Goal: Task Accomplishment & Management: Manage account settings

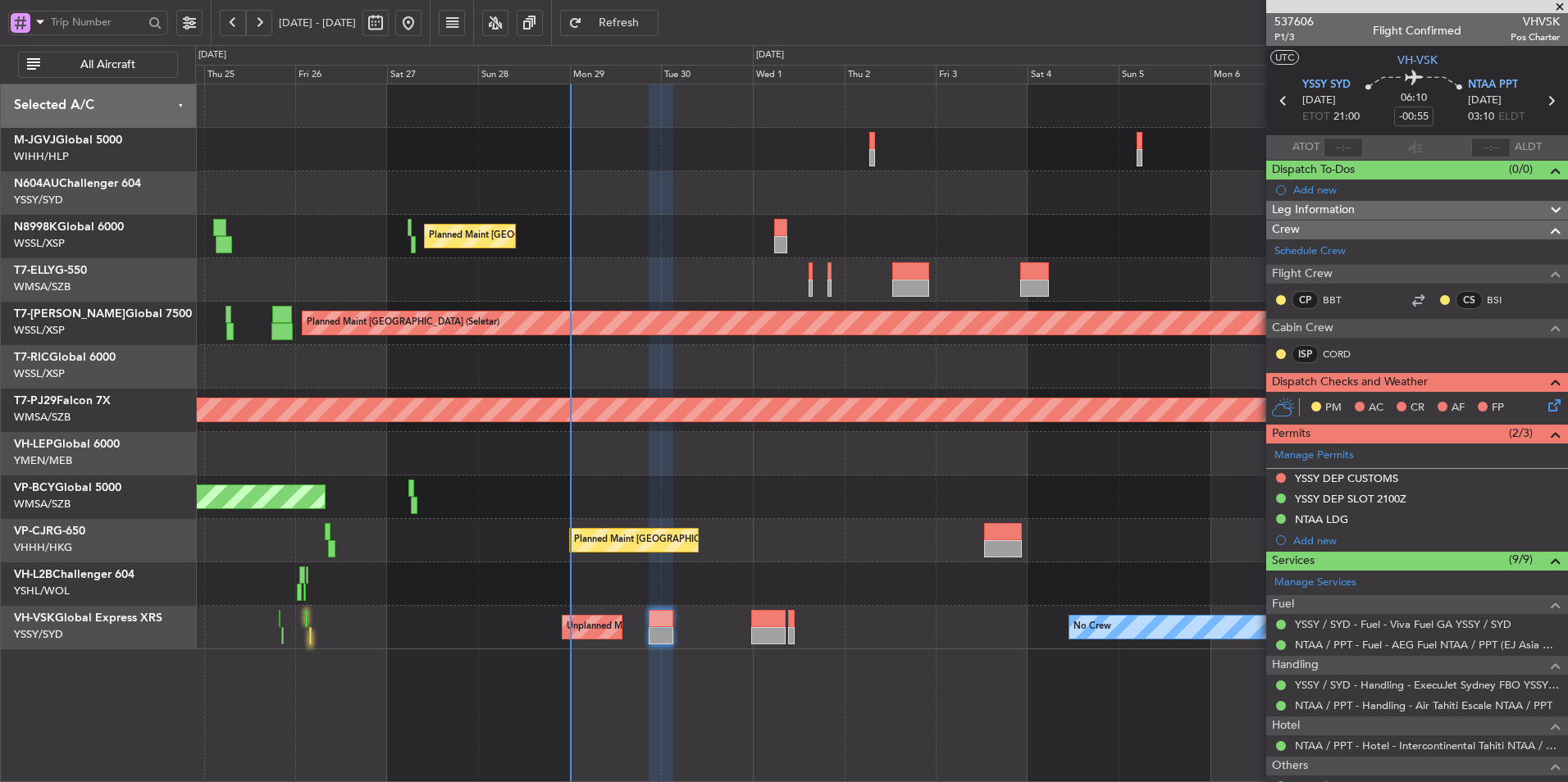
click at [836, 591] on div at bounding box center [882, 584] width 1372 height 44
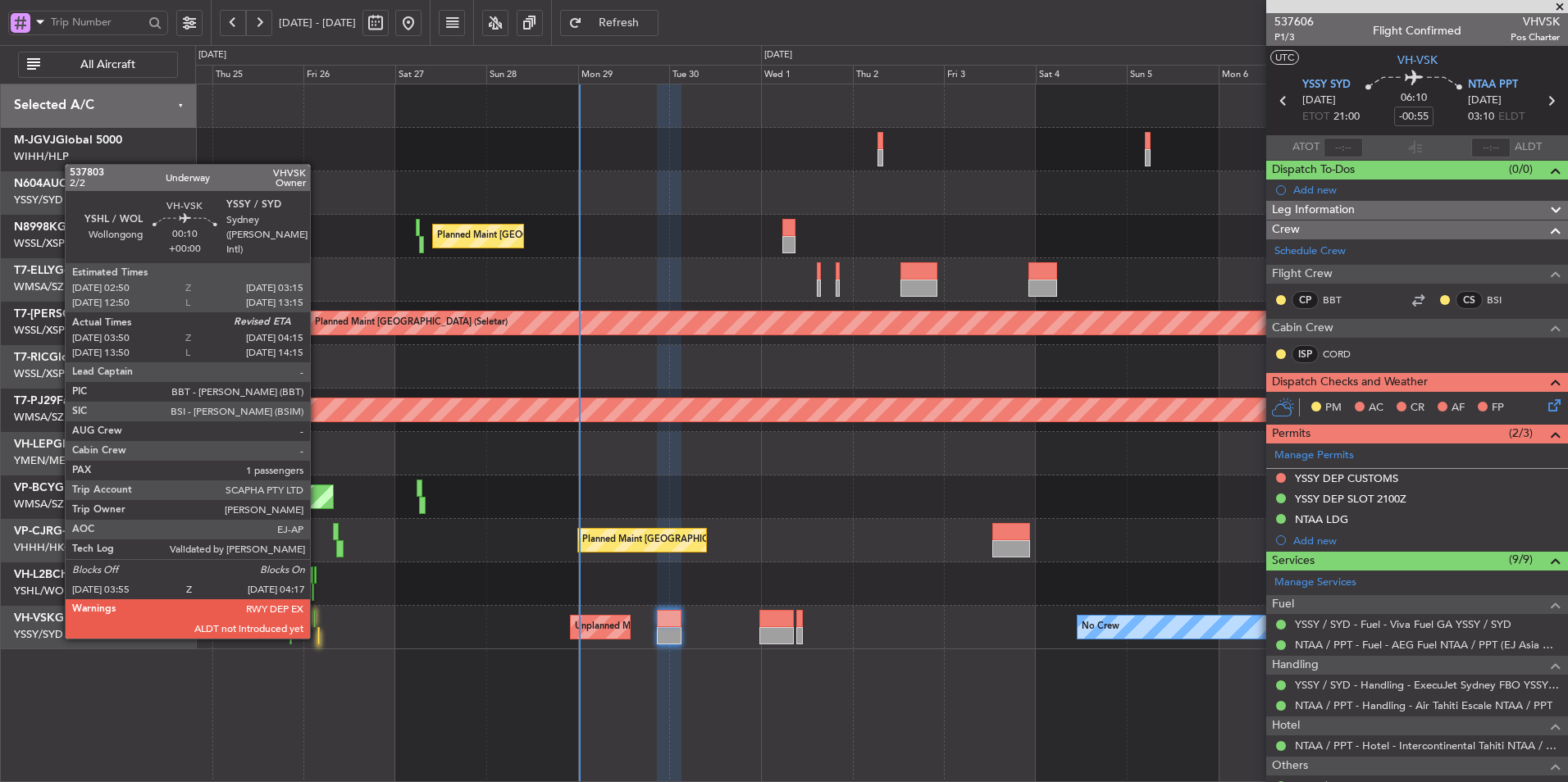
click at [317, 636] on div at bounding box center [318, 635] width 2 height 17
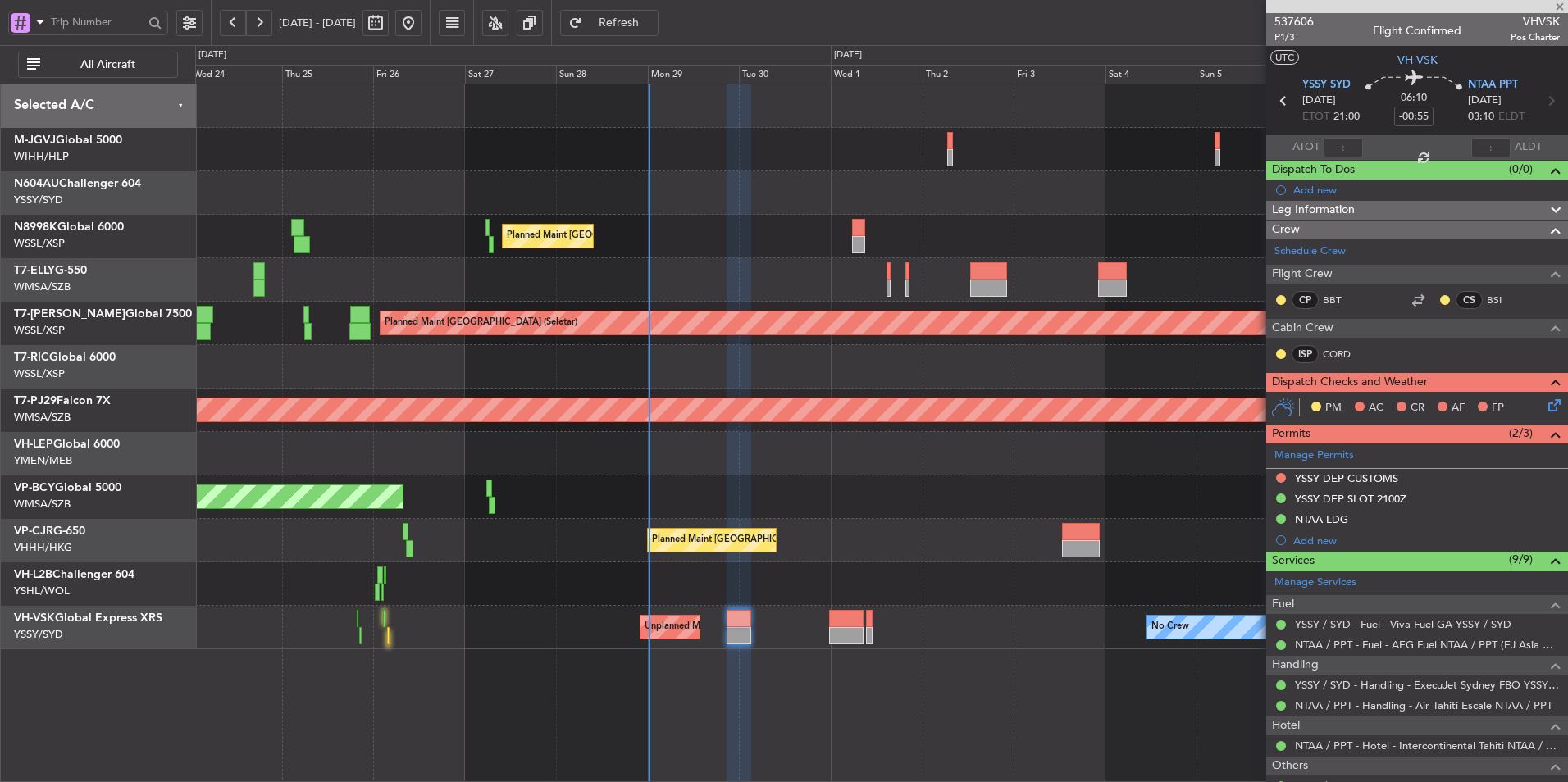
click at [614, 618] on div "No Crew Unplanned Maint Sydney ([PERSON_NAME] Intl) Planned Maint Sydney ([PERS…" at bounding box center [882, 627] width 1372 height 44
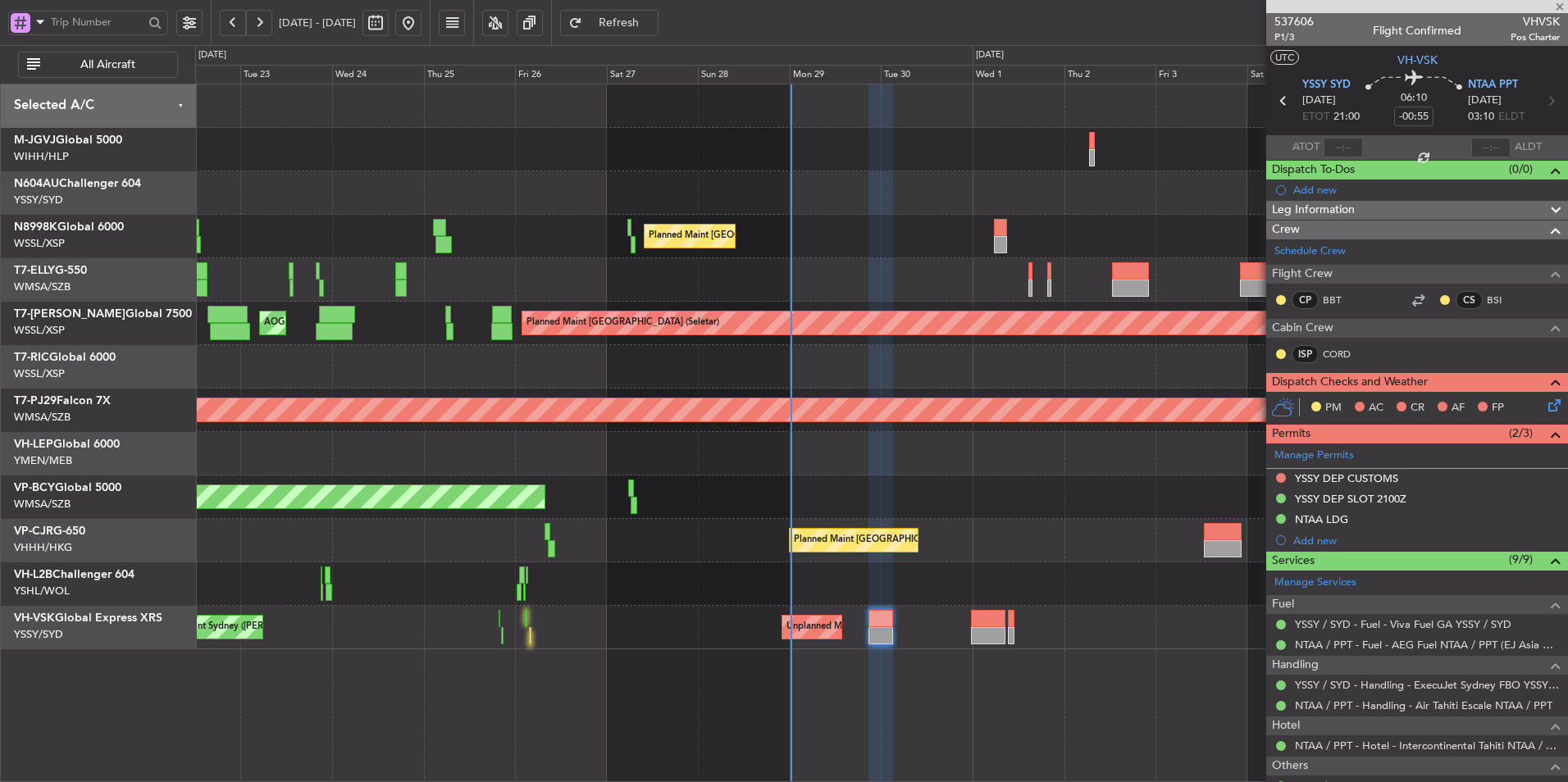
type input "04:00"
type input "1"
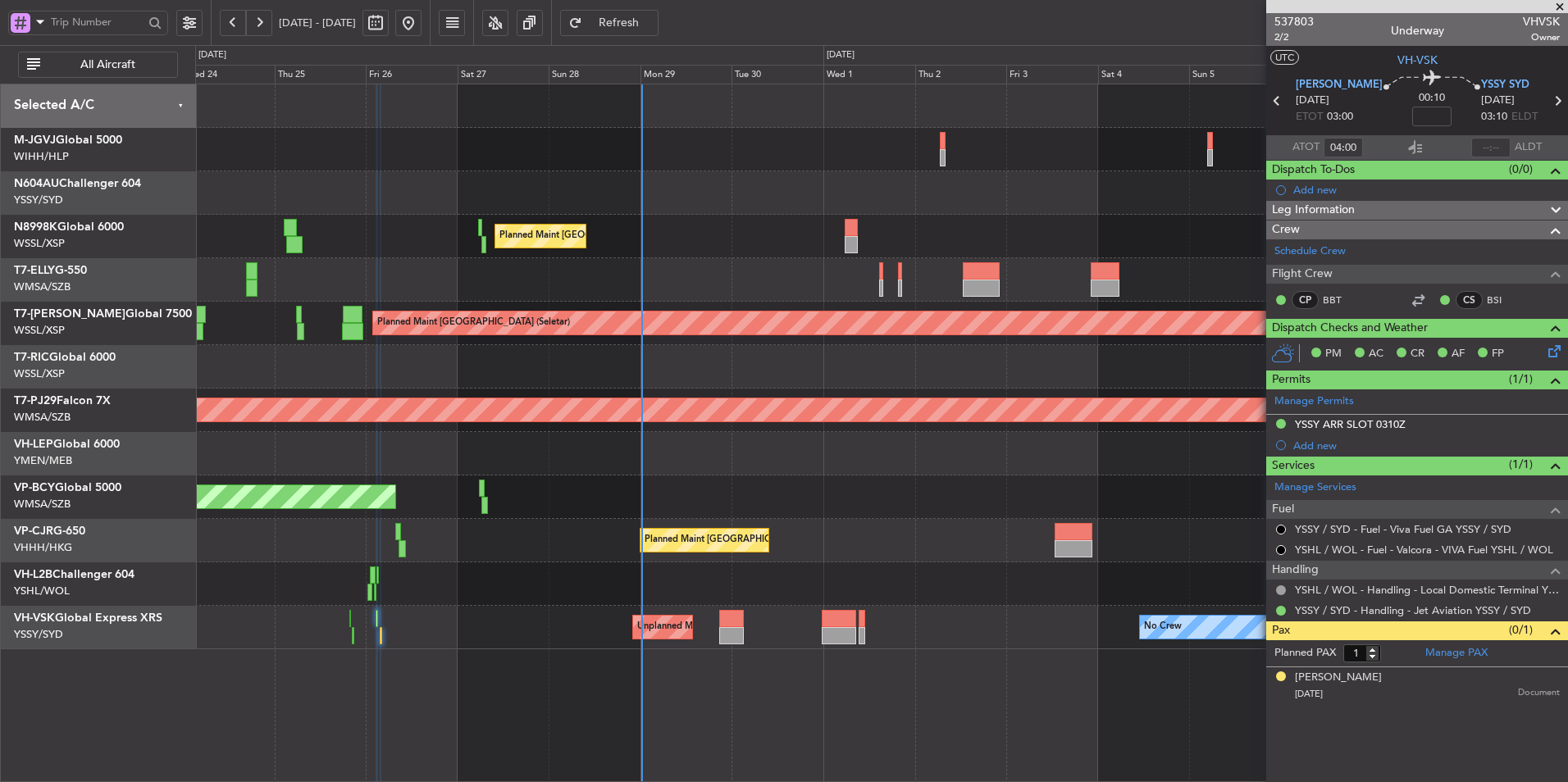
click at [733, 240] on div "Planned Maint [GEOGRAPHIC_DATA] ([GEOGRAPHIC_DATA] Intl)" at bounding box center [882, 236] width 1372 height 44
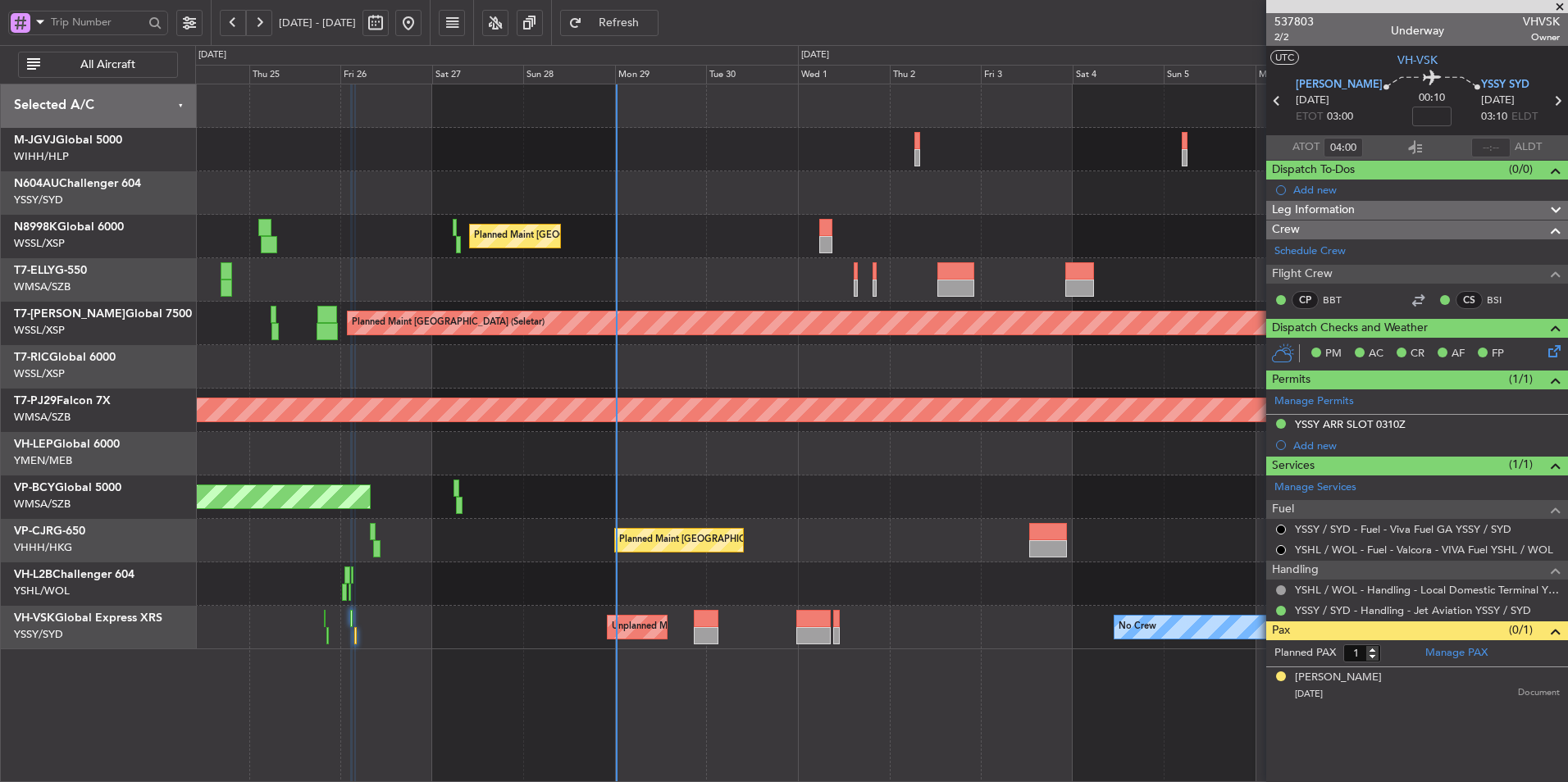
click at [900, 521] on div "Planned Maint [GEOGRAPHIC_DATA] ([GEOGRAPHIC_DATA] Intl)" at bounding box center [882, 540] width 1372 height 44
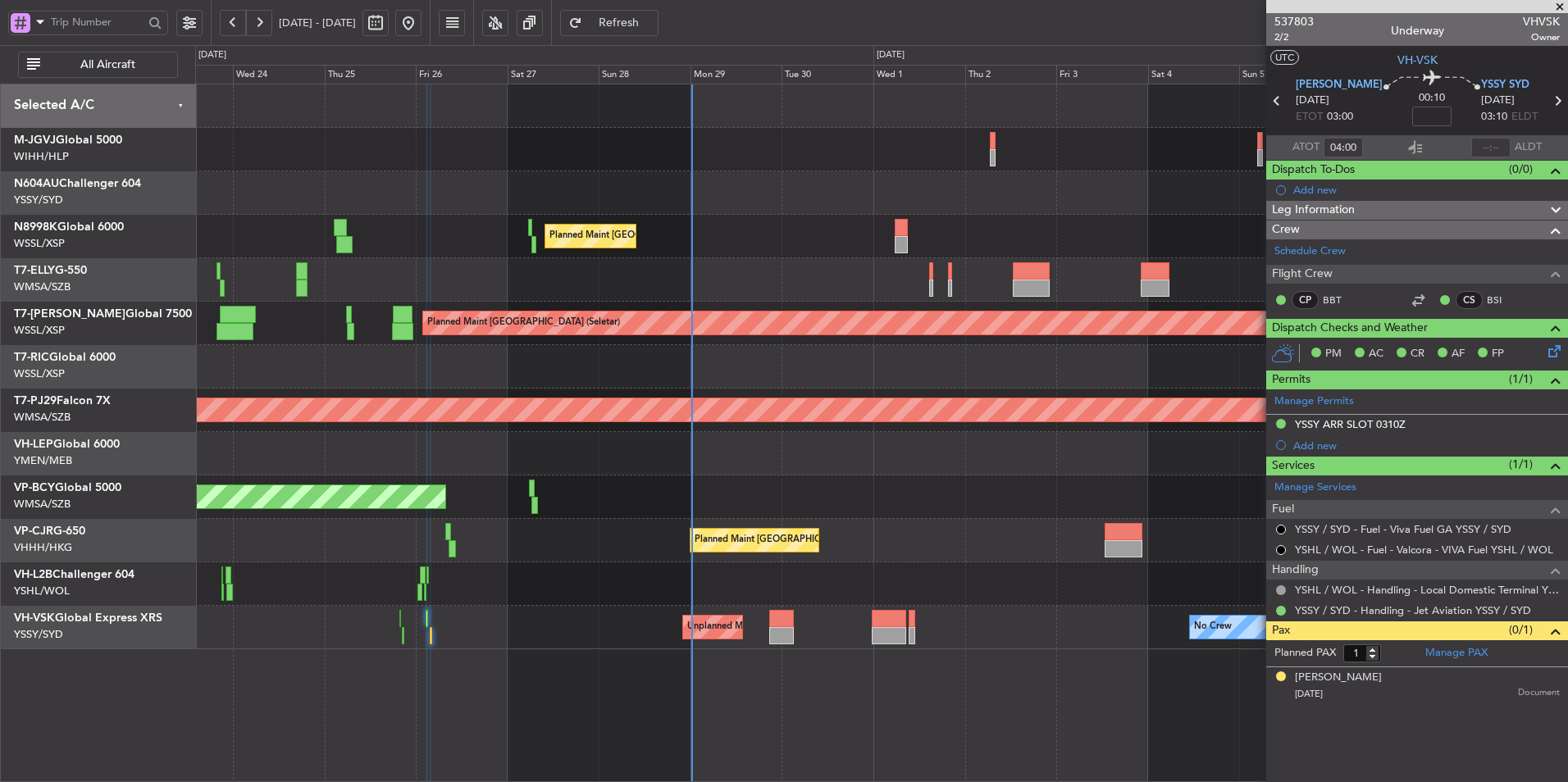
click at [744, 499] on div "Unplanned Maint [GEOGRAPHIC_DATA] (Sultan [PERSON_NAME] [PERSON_NAME] - Subang)" at bounding box center [882, 497] width 1372 height 44
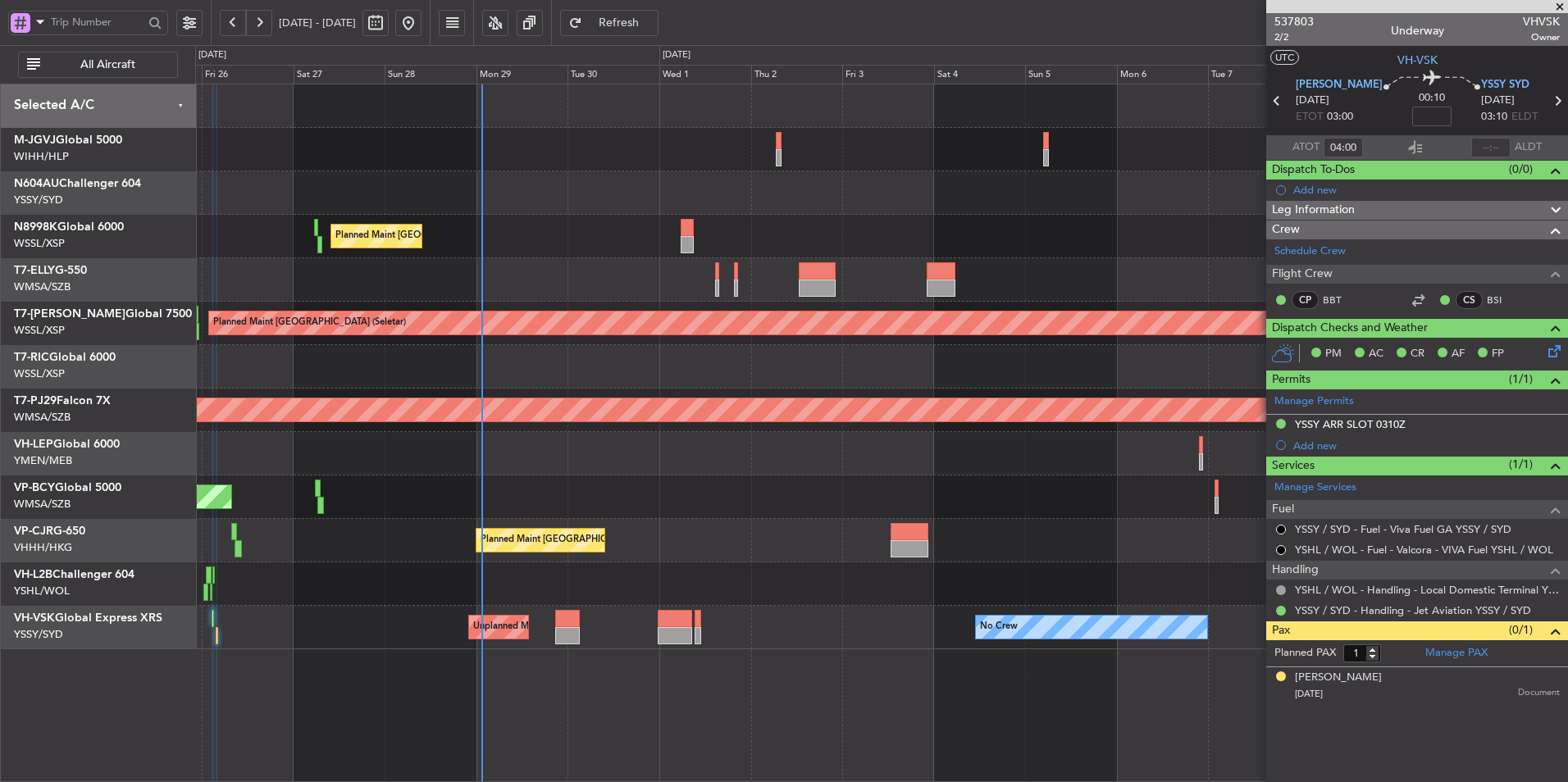
click at [546, 638] on div "No Crew Unplanned Maint Sydney ([PERSON_NAME] Intl) Planned Maint Sydney ([PERS…" at bounding box center [882, 627] width 1372 height 44
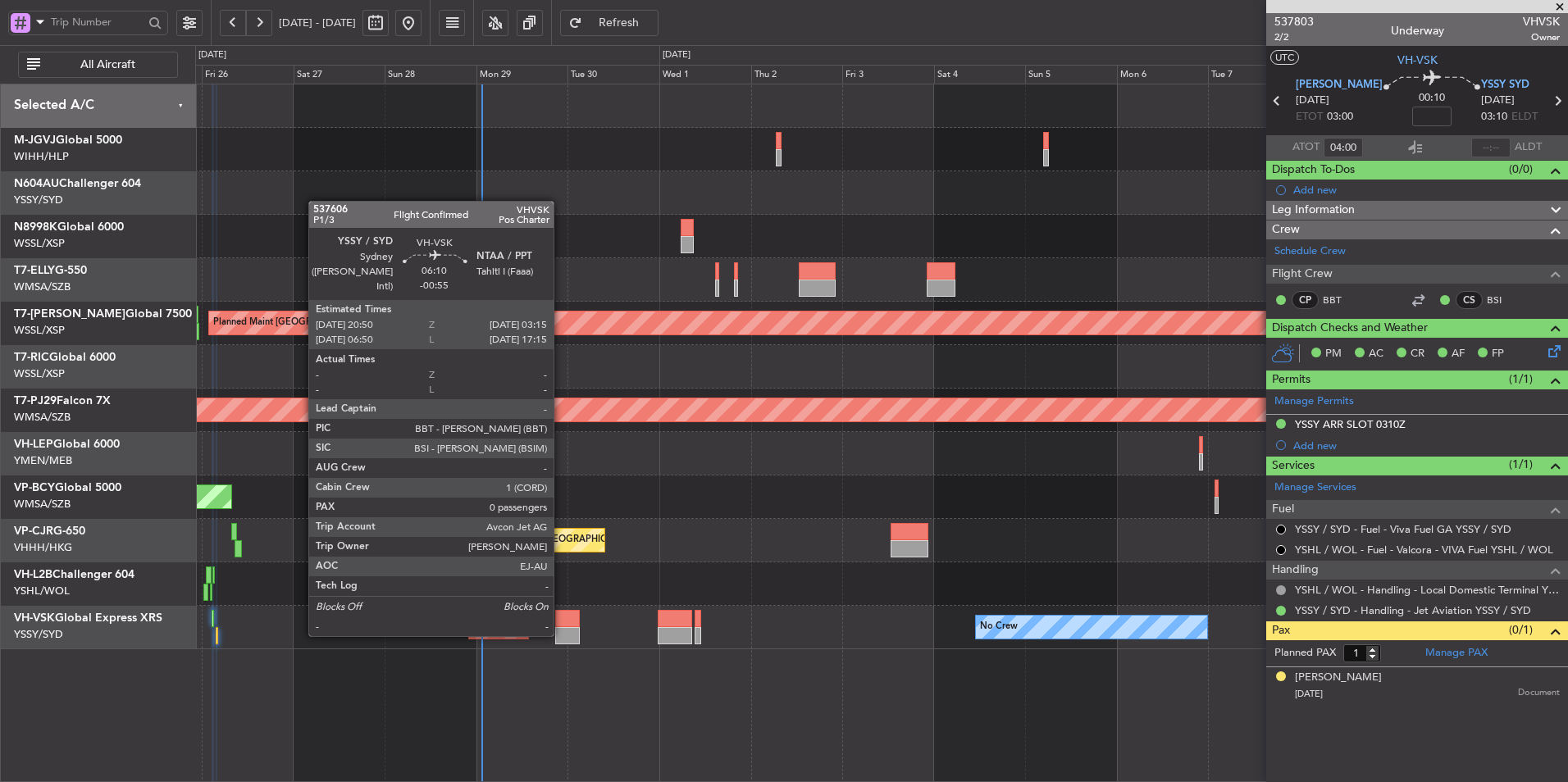
click at [561, 634] on div at bounding box center [568, 635] width 25 height 17
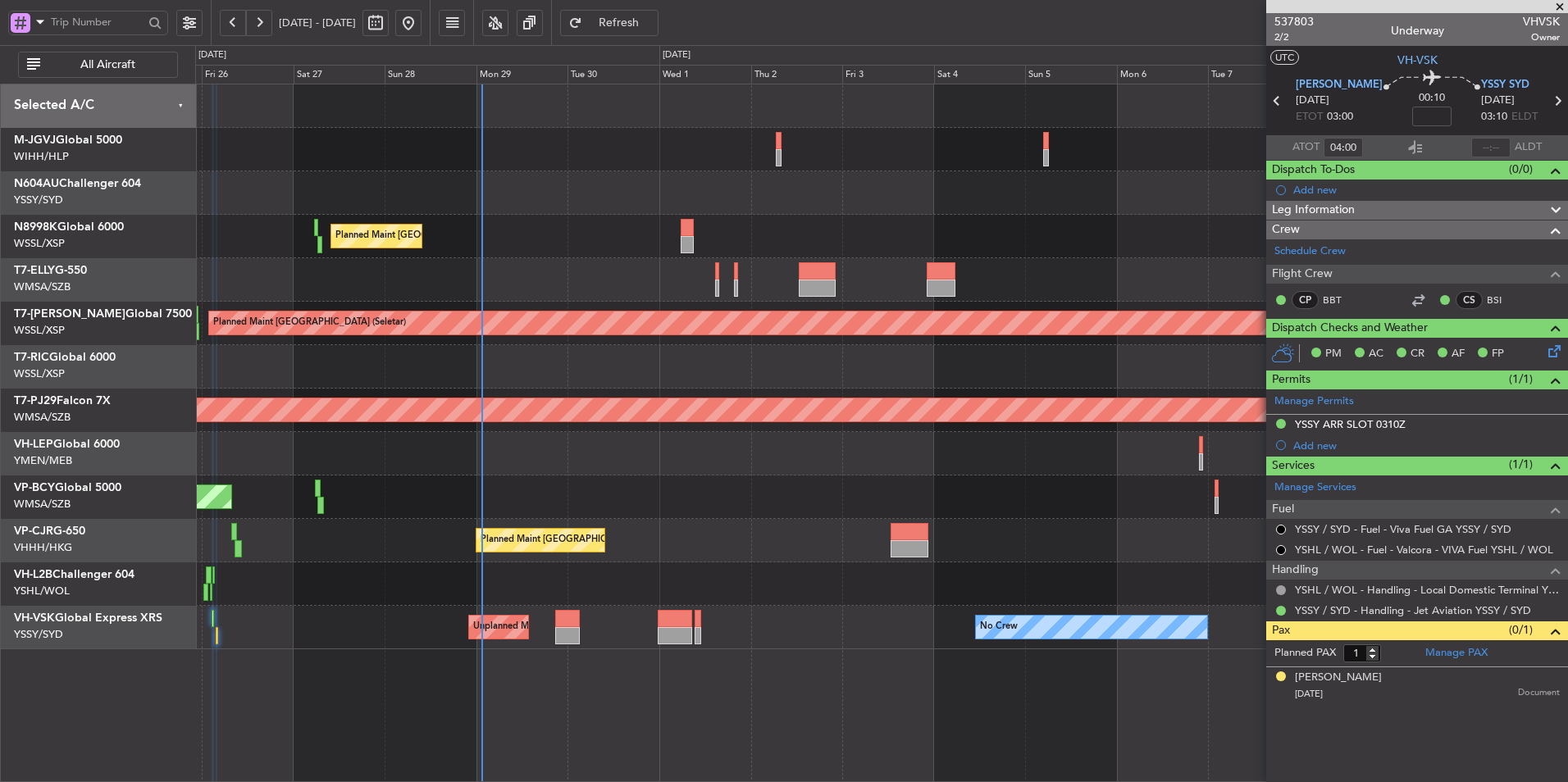
click at [874, 449] on div at bounding box center [882, 453] width 1372 height 44
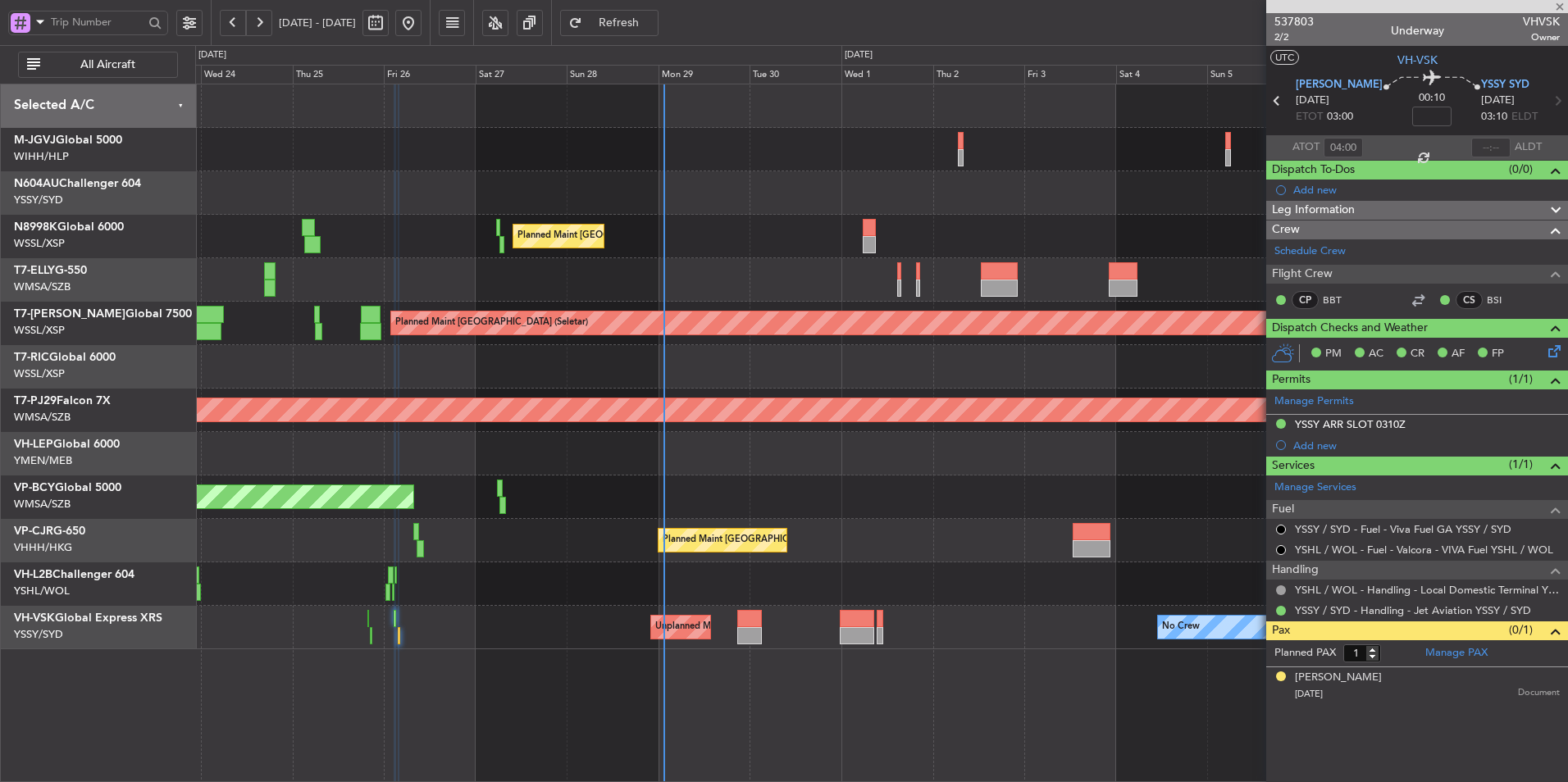
type input "-00:55"
type input "0"
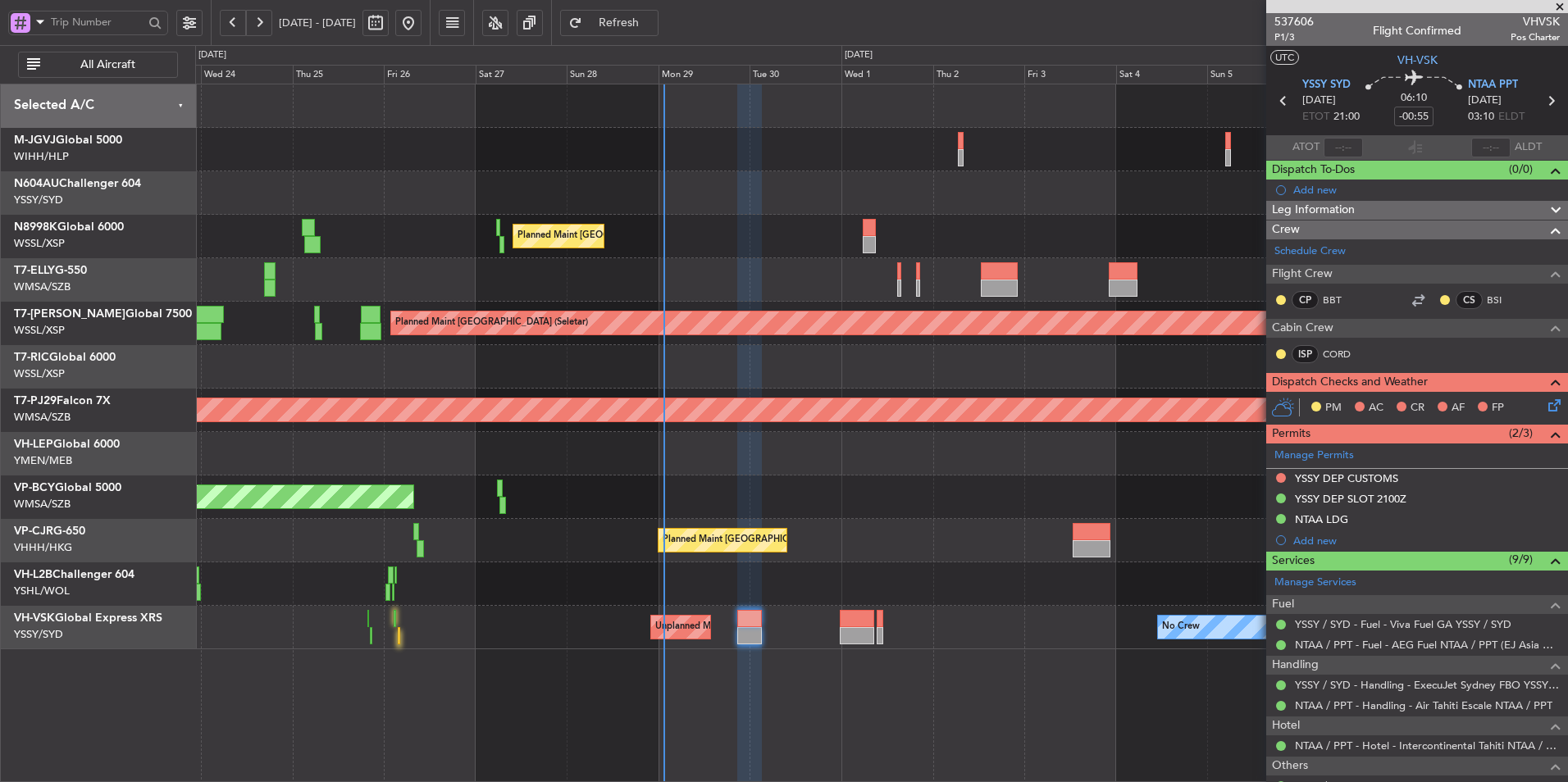
click at [788, 518] on div "Unplanned Maint [GEOGRAPHIC_DATA] (Sultan [PERSON_NAME] [PERSON_NAME] - Subang)" at bounding box center [882, 497] width 1372 height 44
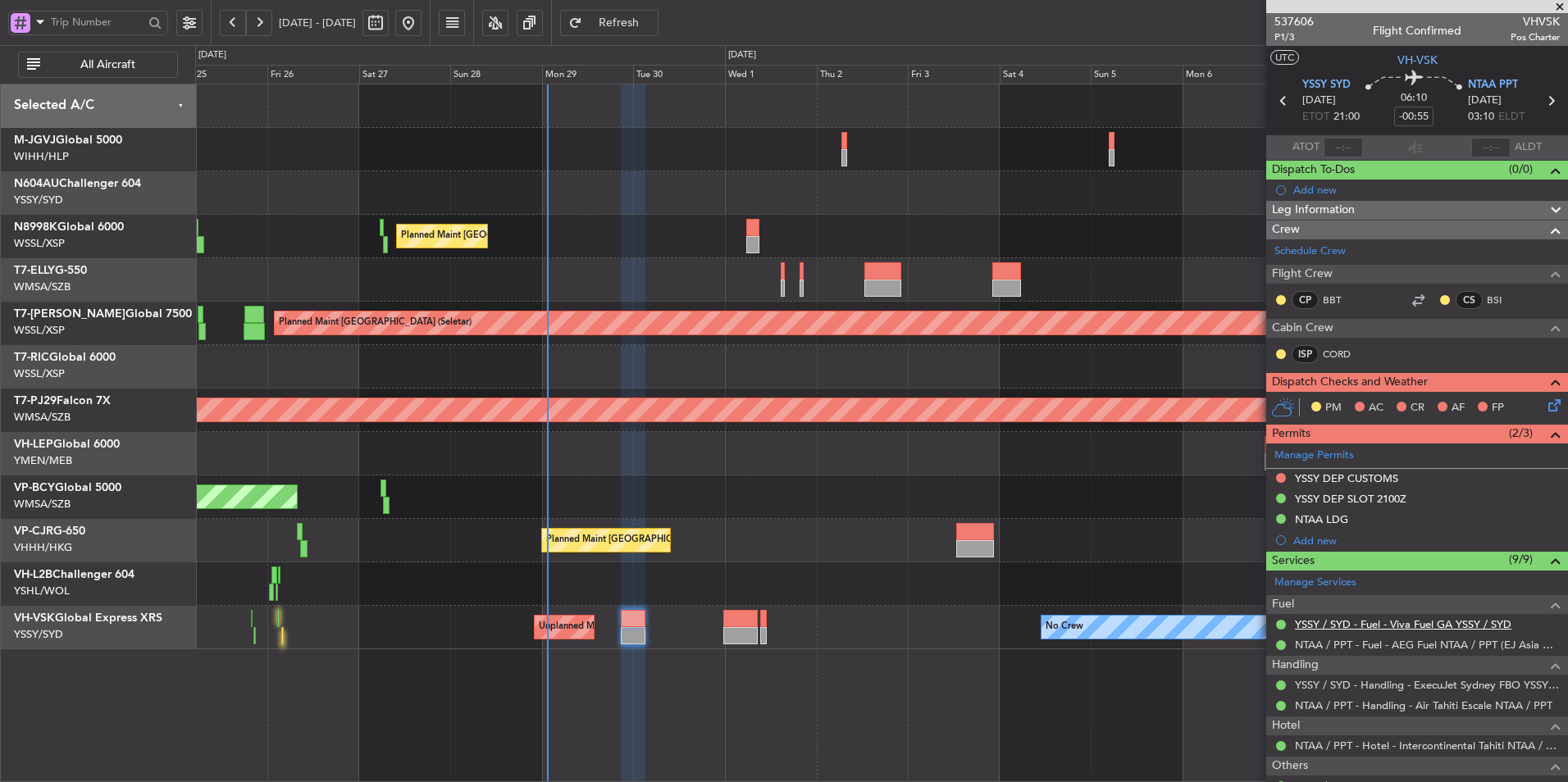
scroll to position [122, 0]
